Goal: Task Accomplishment & Management: Manage account settings

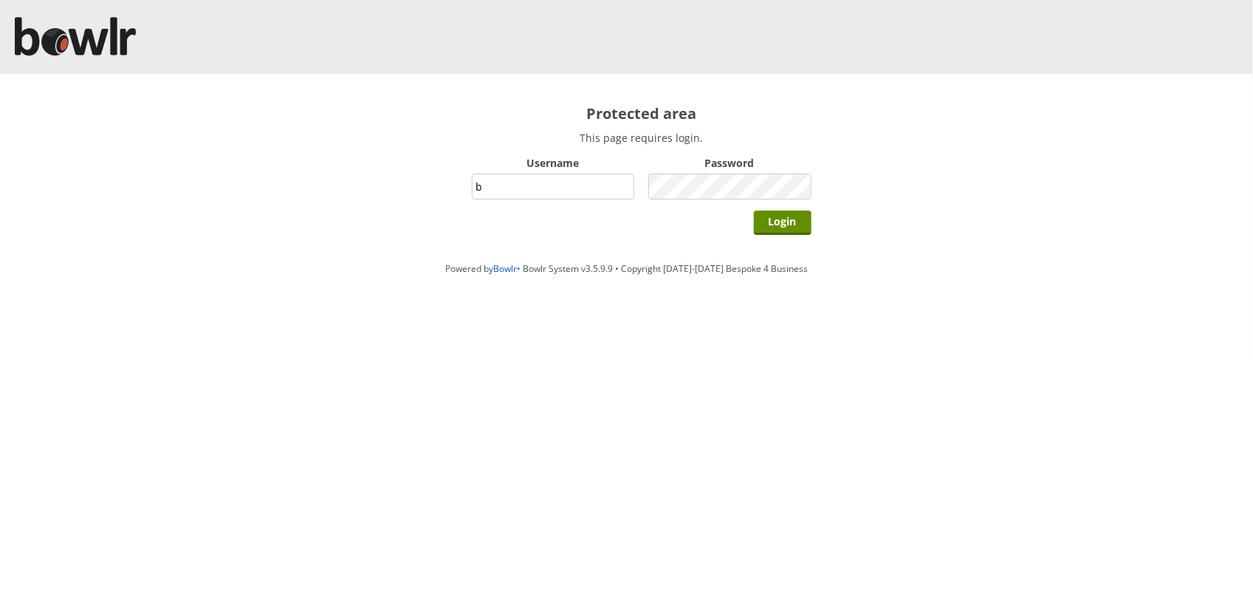
type input "BarRinkMonitor"
click at [754, 210] on input "Login" at bounding box center [783, 222] width 58 height 24
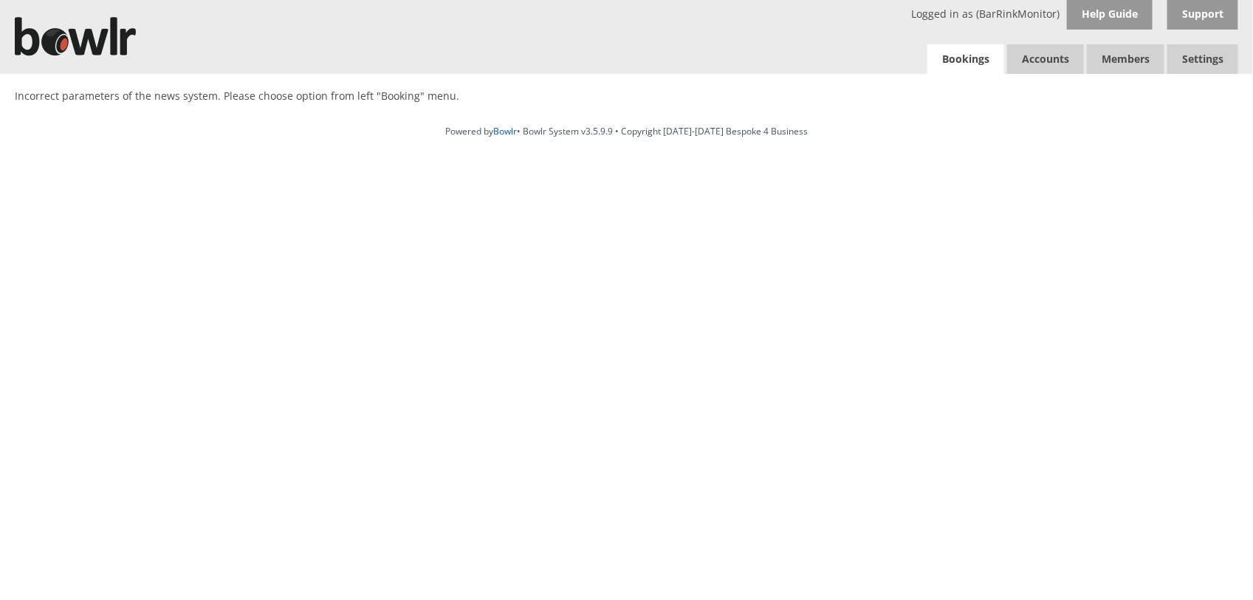
click at [946, 59] on link "Bookings" at bounding box center [965, 59] width 77 height 30
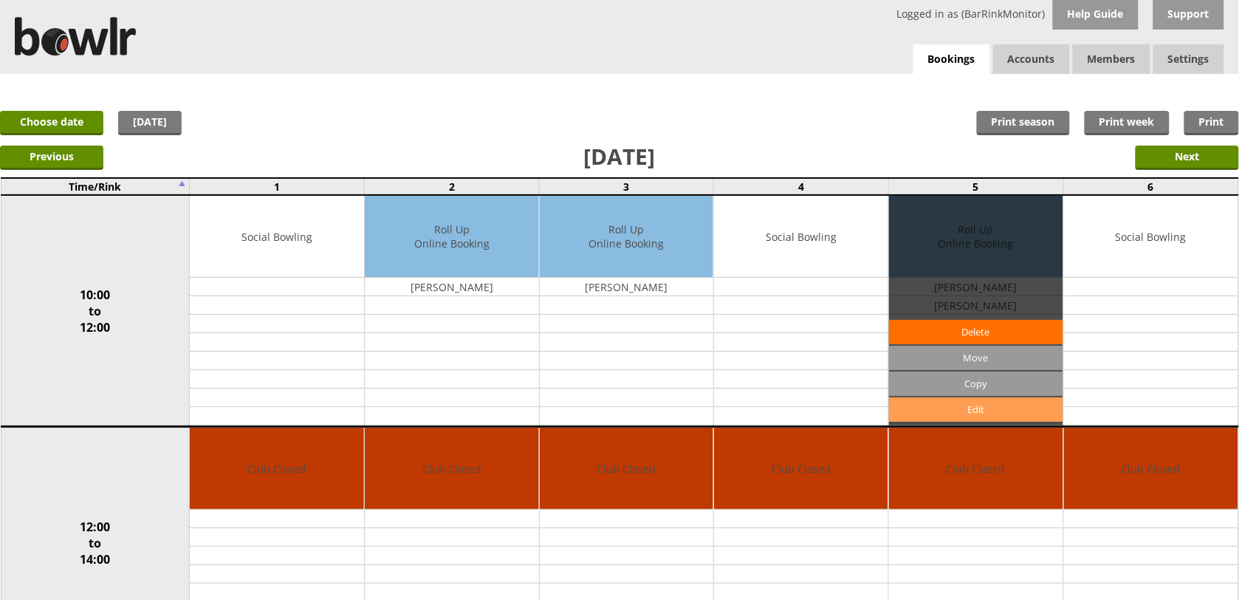
click at [995, 406] on link "Edit" at bounding box center [976, 409] width 174 height 24
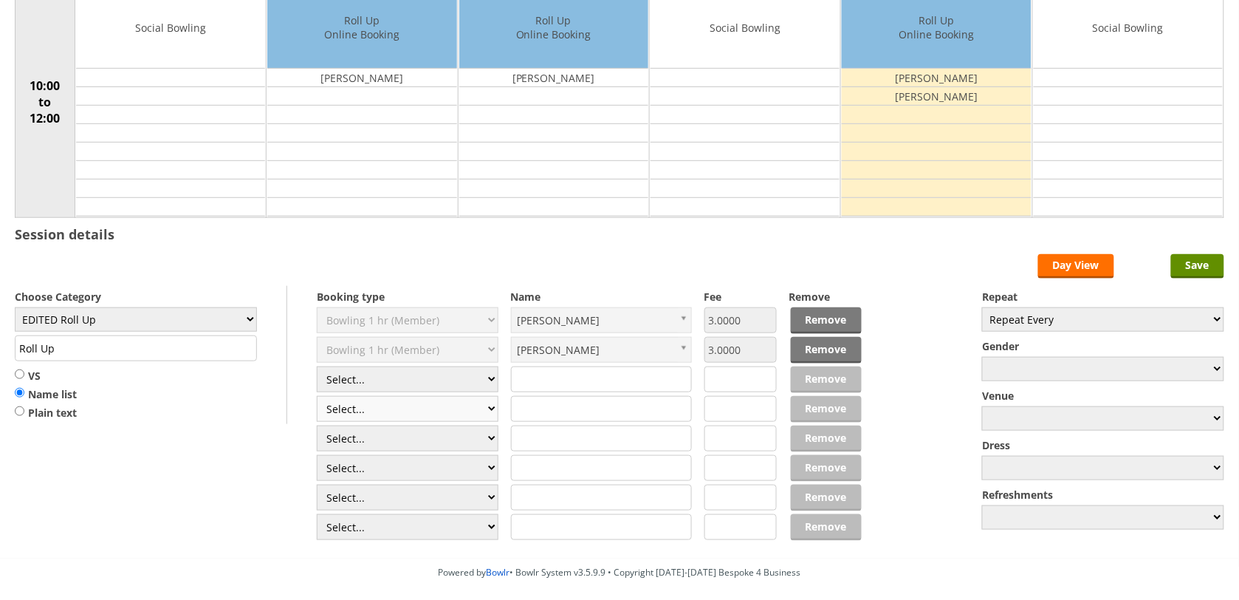
scroll to position [185, 0]
click at [389, 381] on select "Select... Club Competition (Member) Club Competition (Visitor) National (Member…" at bounding box center [408, 379] width 182 height 26
select select "1_54"
click at [317, 368] on select "Select... Club Competition (Member) Club Competition (Visitor) National (Member…" at bounding box center [408, 379] width 182 height 26
type input "EDITED Roll Up"
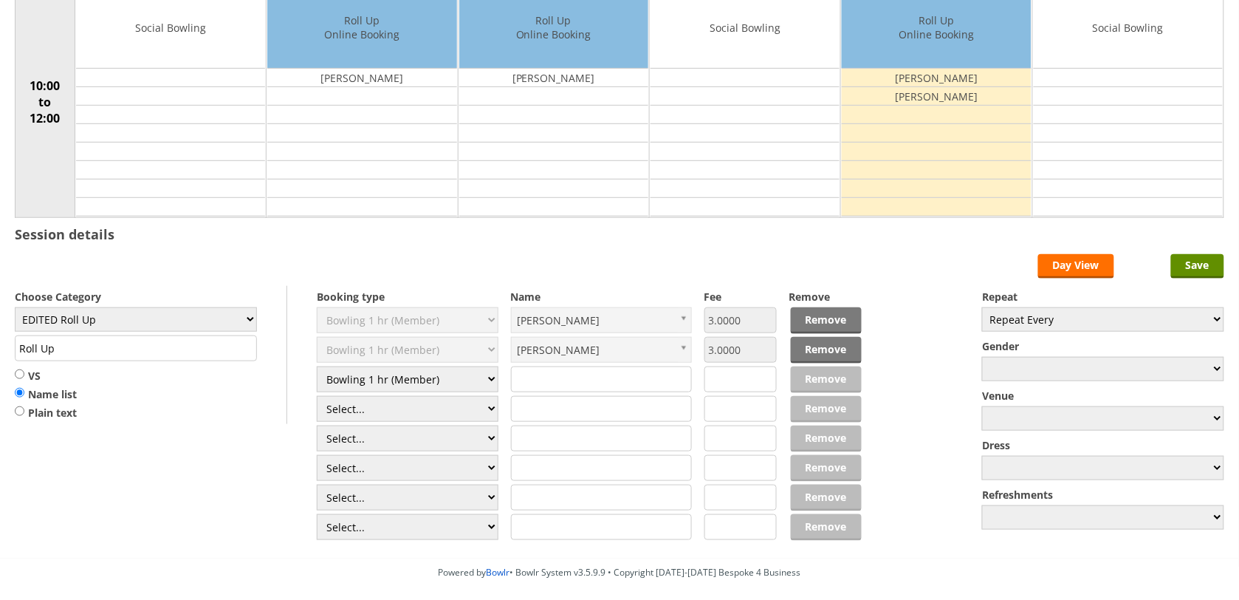
type input "3.0000"
click at [406, 405] on select "Select... Club Competition (Member) Club Competition (Visitor) National (Member…" at bounding box center [408, 409] width 182 height 26
select select "1_54"
click at [317, 398] on select "Select... Club Competition (Member) Club Competition (Visitor) National (Member…" at bounding box center [408, 409] width 182 height 26
type input "3.0000"
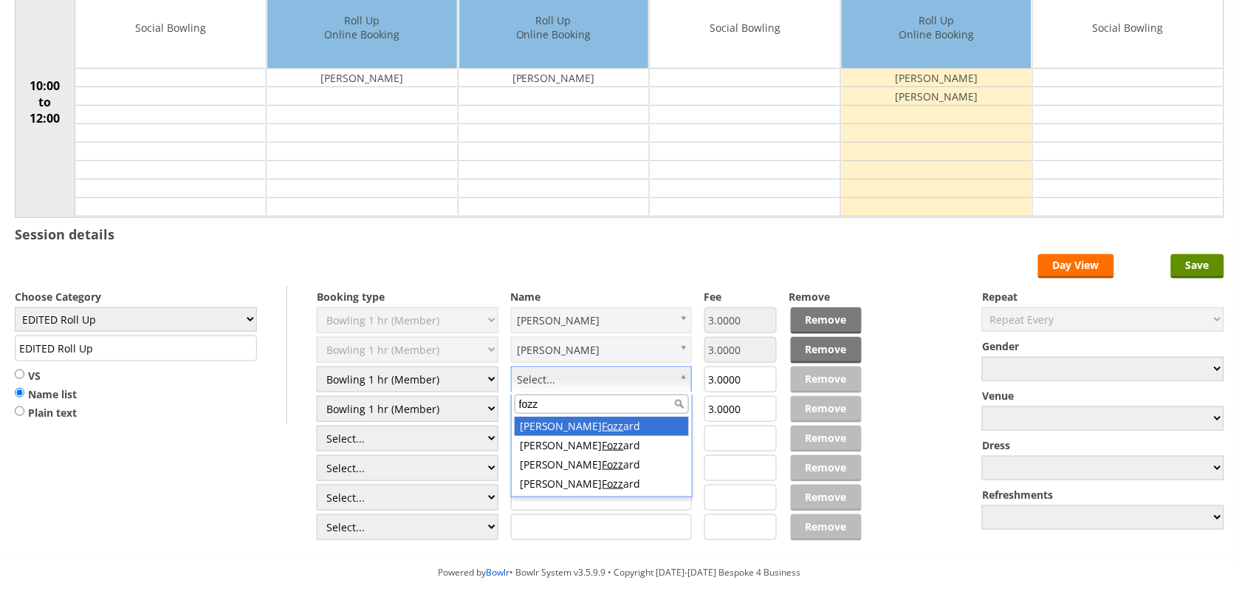
type input "fozz"
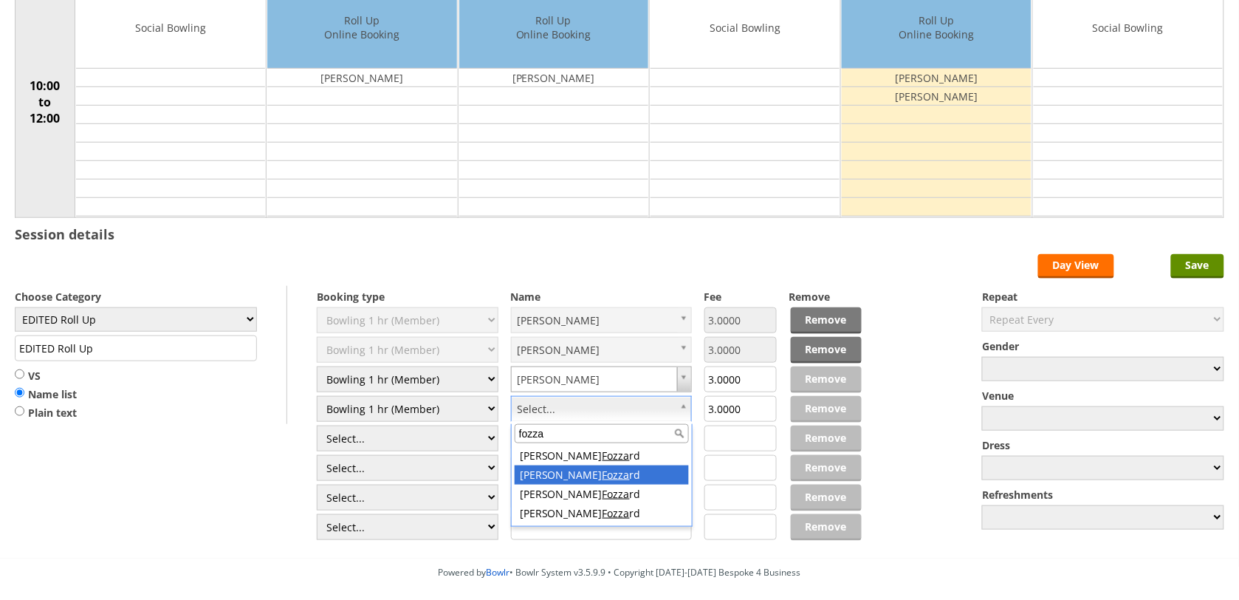
type input "fozza"
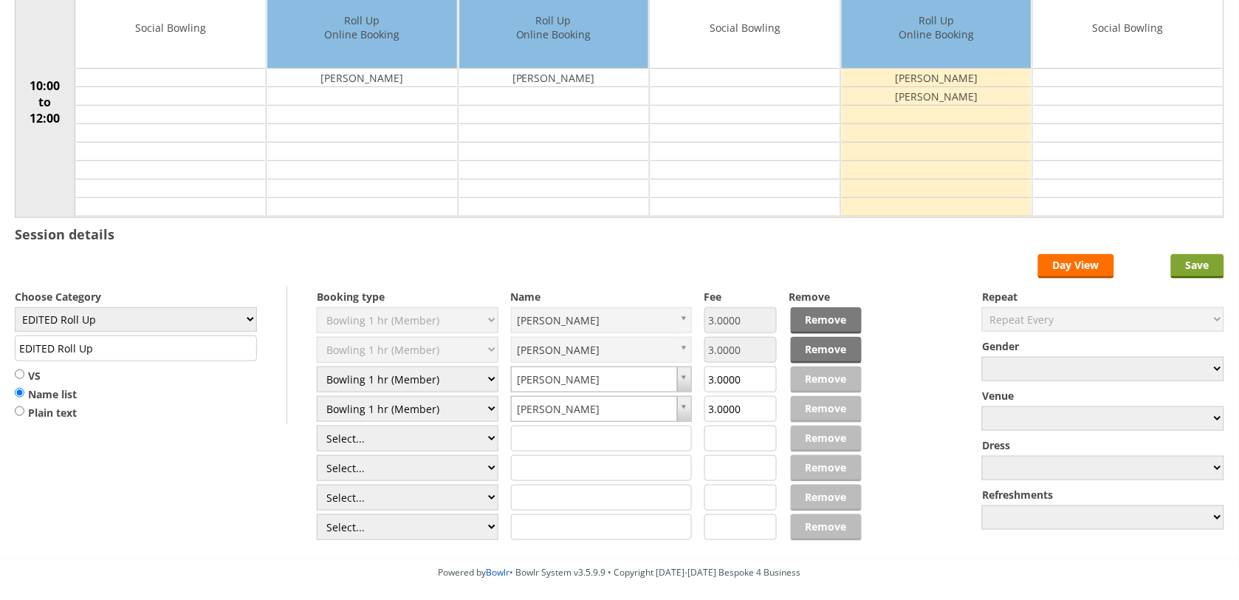
click at [1198, 262] on input "Save" at bounding box center [1197, 266] width 53 height 24
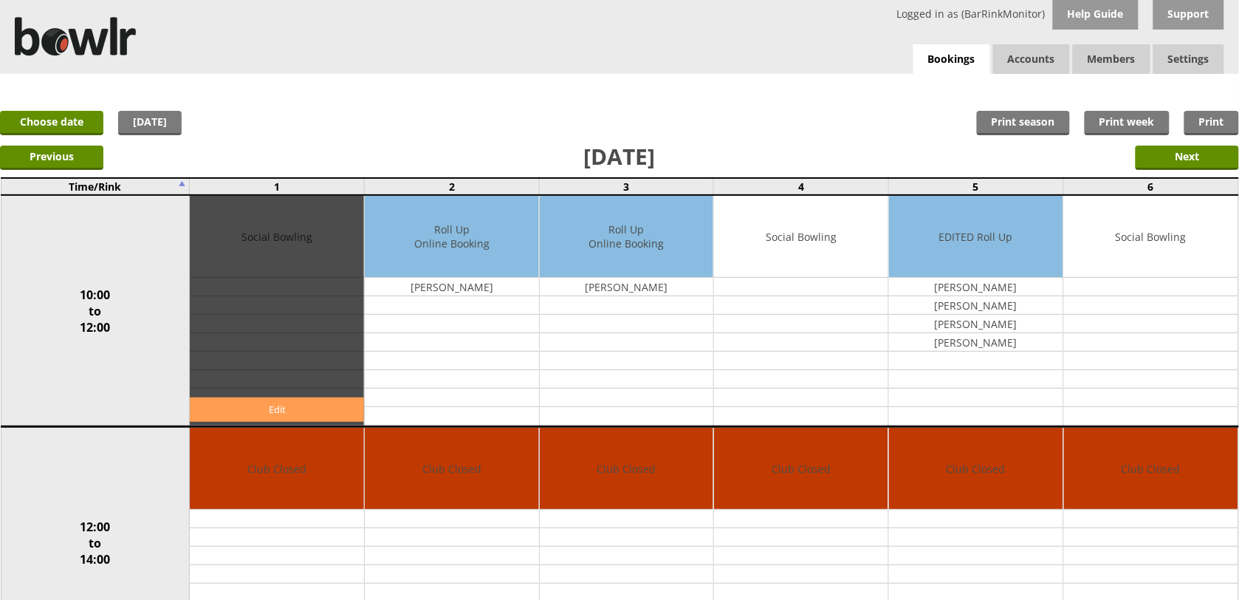
click at [292, 397] on link "Edit" at bounding box center [277, 409] width 174 height 24
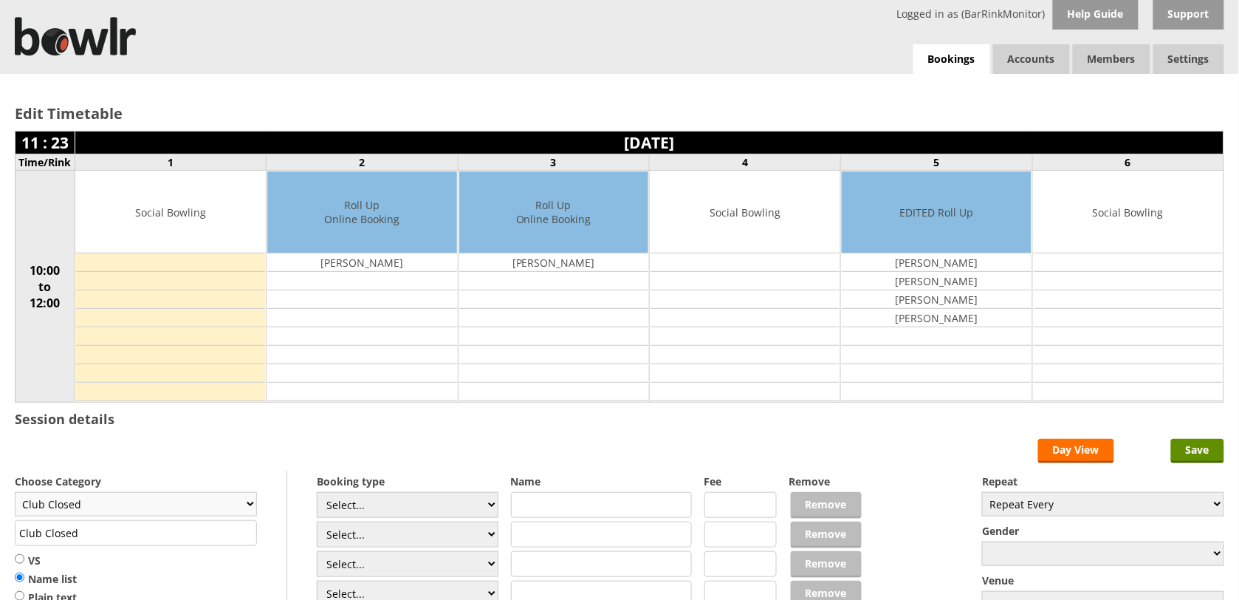
click at [207, 510] on select "Club Closed Singles League Triples League Pairs League Friendly Social Bowling …" at bounding box center [136, 504] width 242 height 24
select select "132"
click at [15, 494] on select "Club Closed Singles League Triples League Pairs League Friendly Social Bowling …" at bounding box center [136, 504] width 242 height 24
type input "Social Bowling"
click at [454, 507] on select "Select... Club Competition (Member) Club Competition (Visitor) National (Member…" at bounding box center [408, 505] width 182 height 26
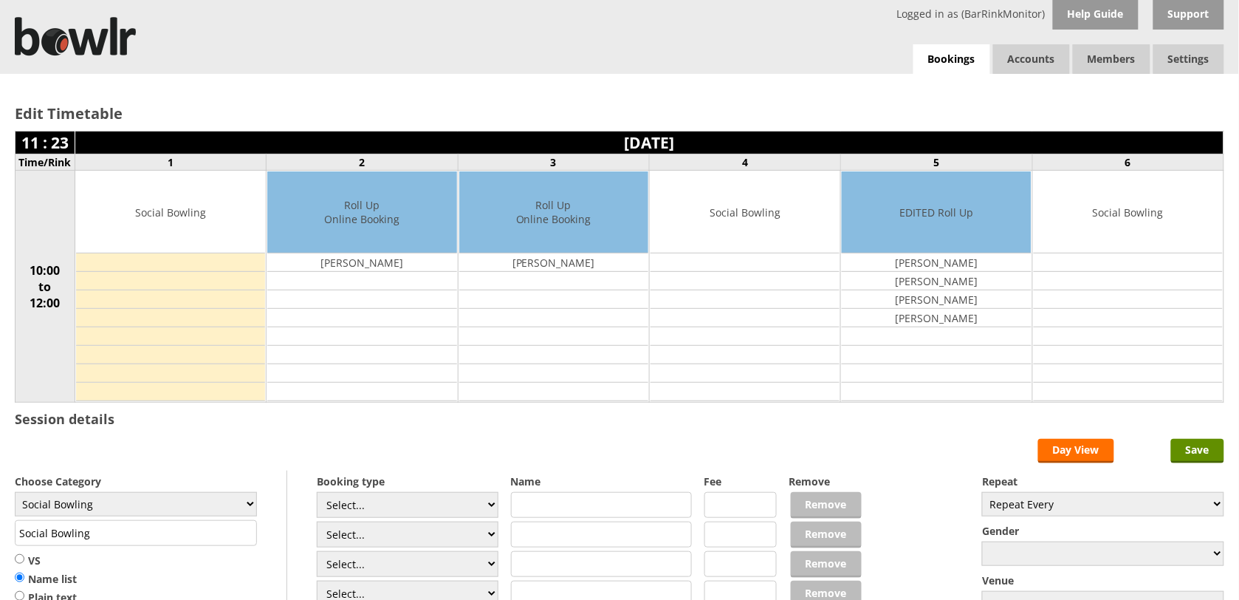
select select "1_54"
click at [317, 494] on select "Select... Club Competition (Member) Club Competition (Visitor) National (Member…" at bounding box center [408, 505] width 182 height 26
type input "3.0000"
type input "l"
type input "le"
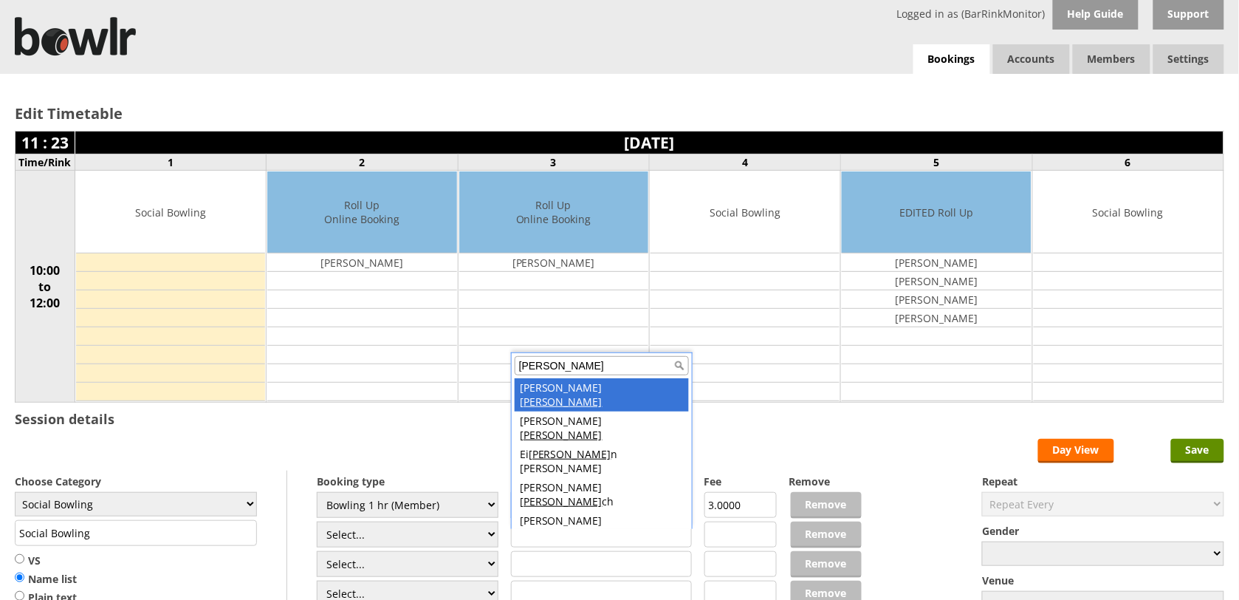
type input "lee"
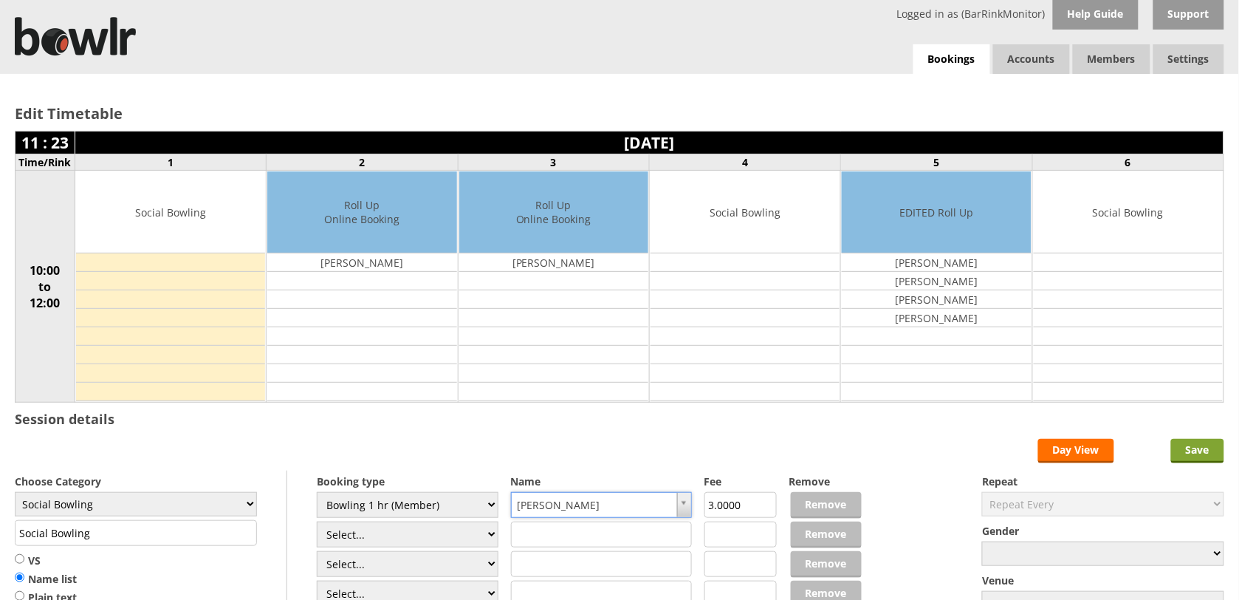
click at [1212, 447] on input "Save" at bounding box center [1197, 451] width 53 height 24
